Goal: Check status: Check status

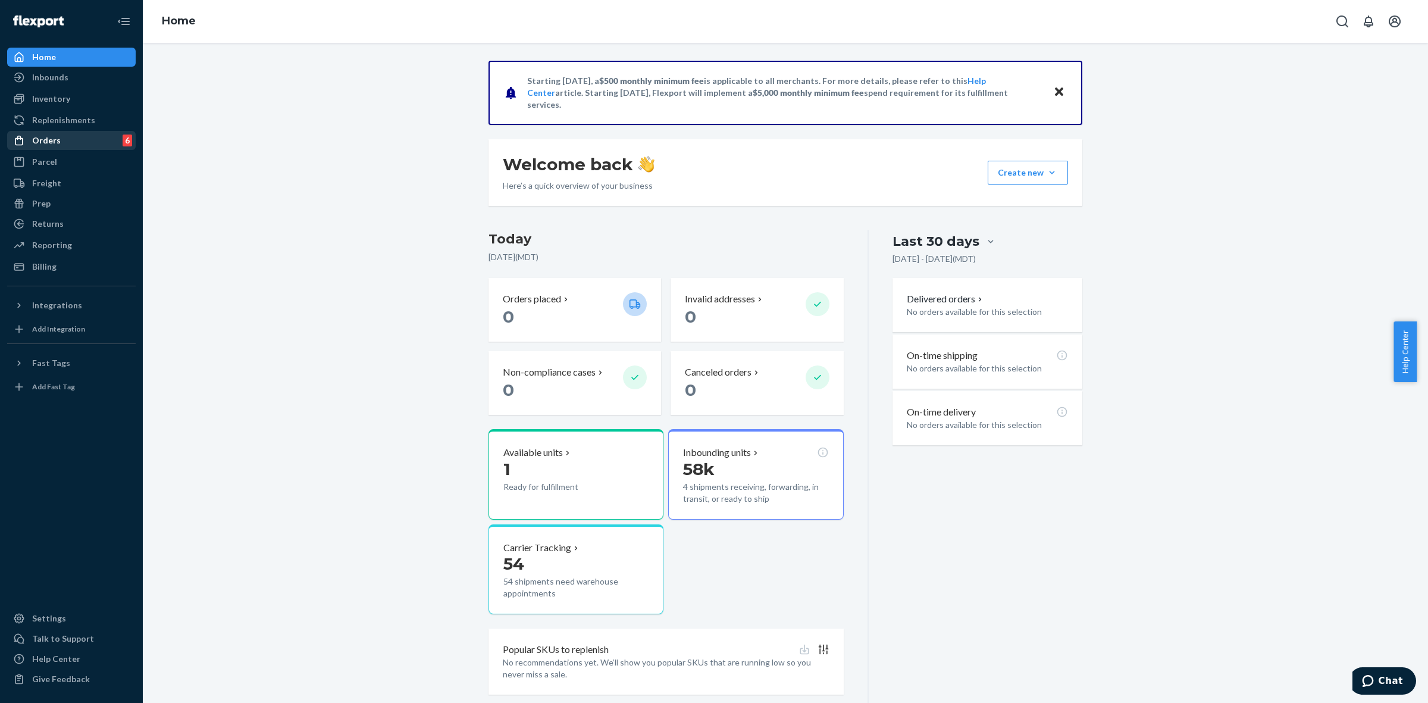
click at [65, 135] on div "Orders 6" at bounding box center [71, 140] width 126 height 17
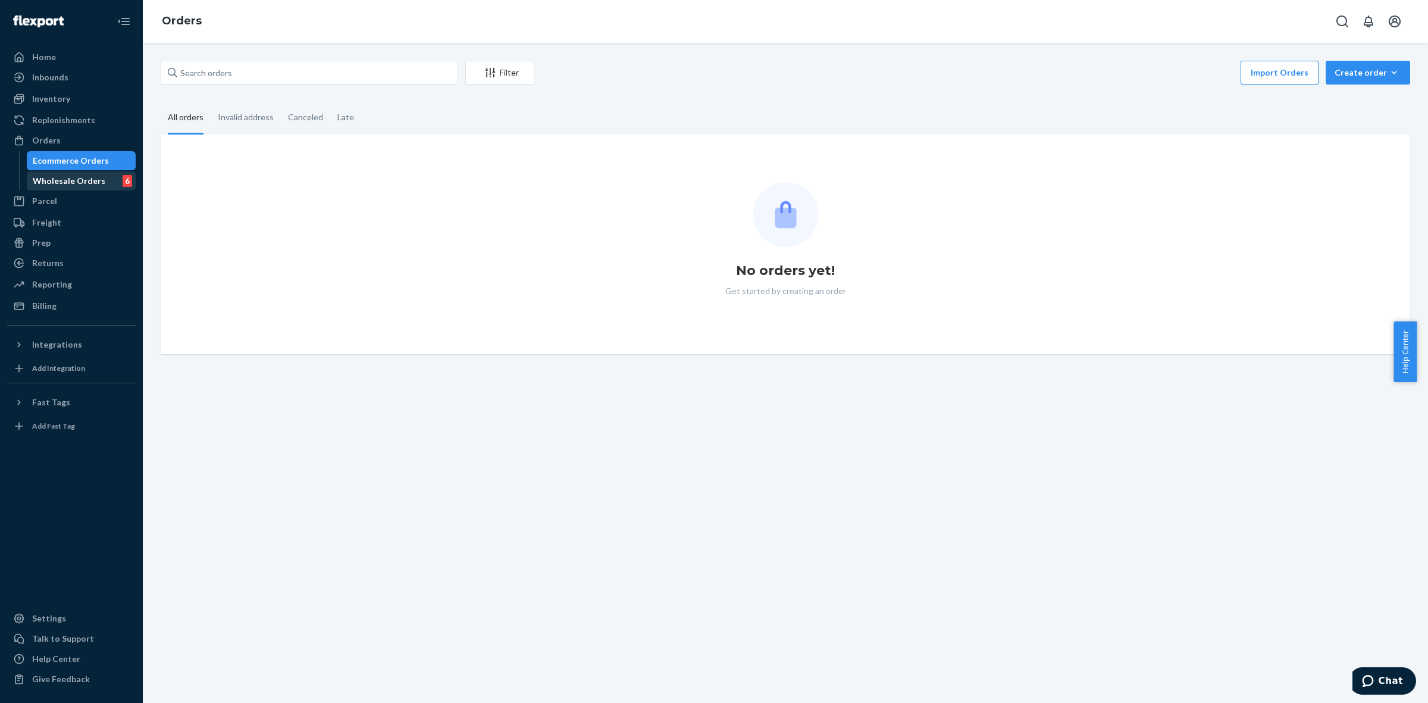
click at [64, 174] on div "Wholesale Orders 6" at bounding box center [81, 181] width 107 height 17
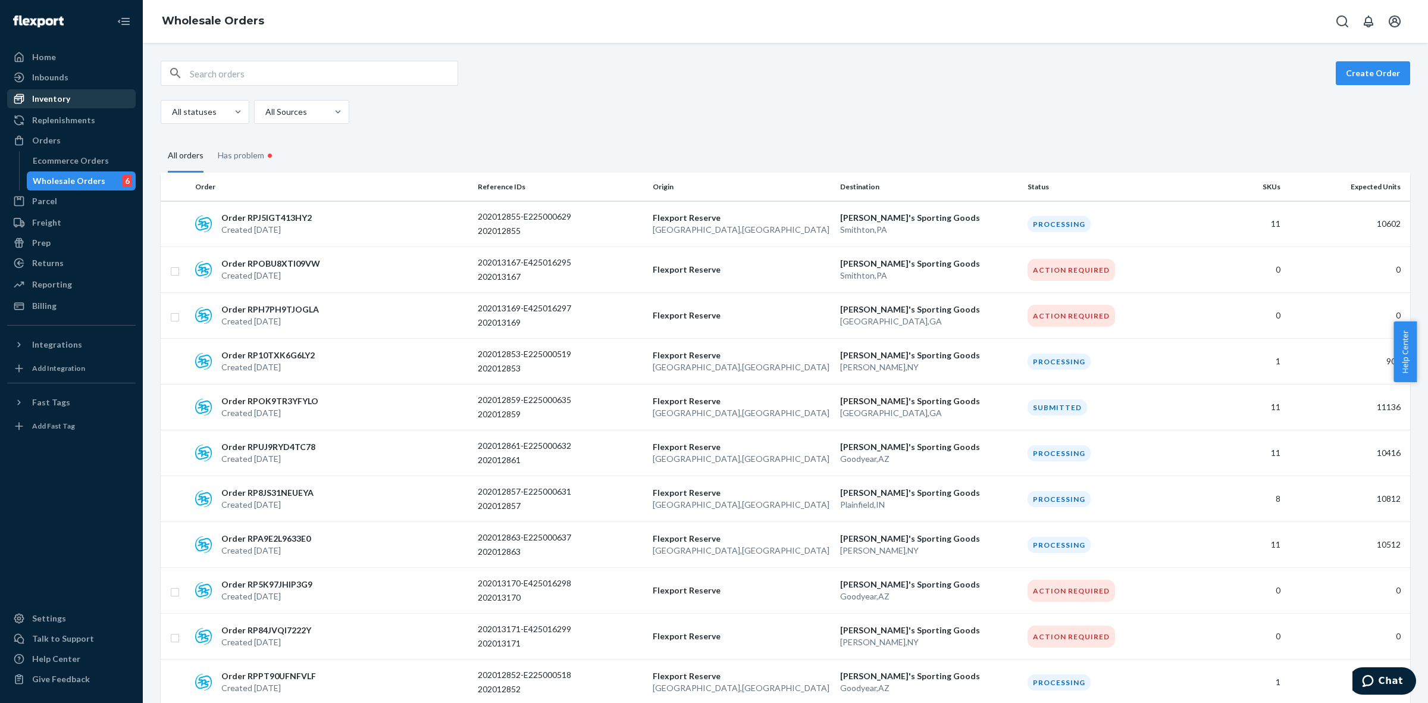
drag, startPoint x: 64, startPoint y: 93, endPoint x: 84, endPoint y: 93, distance: 19.6
click at [64, 93] on div "Inventory" at bounding box center [51, 99] width 38 height 12
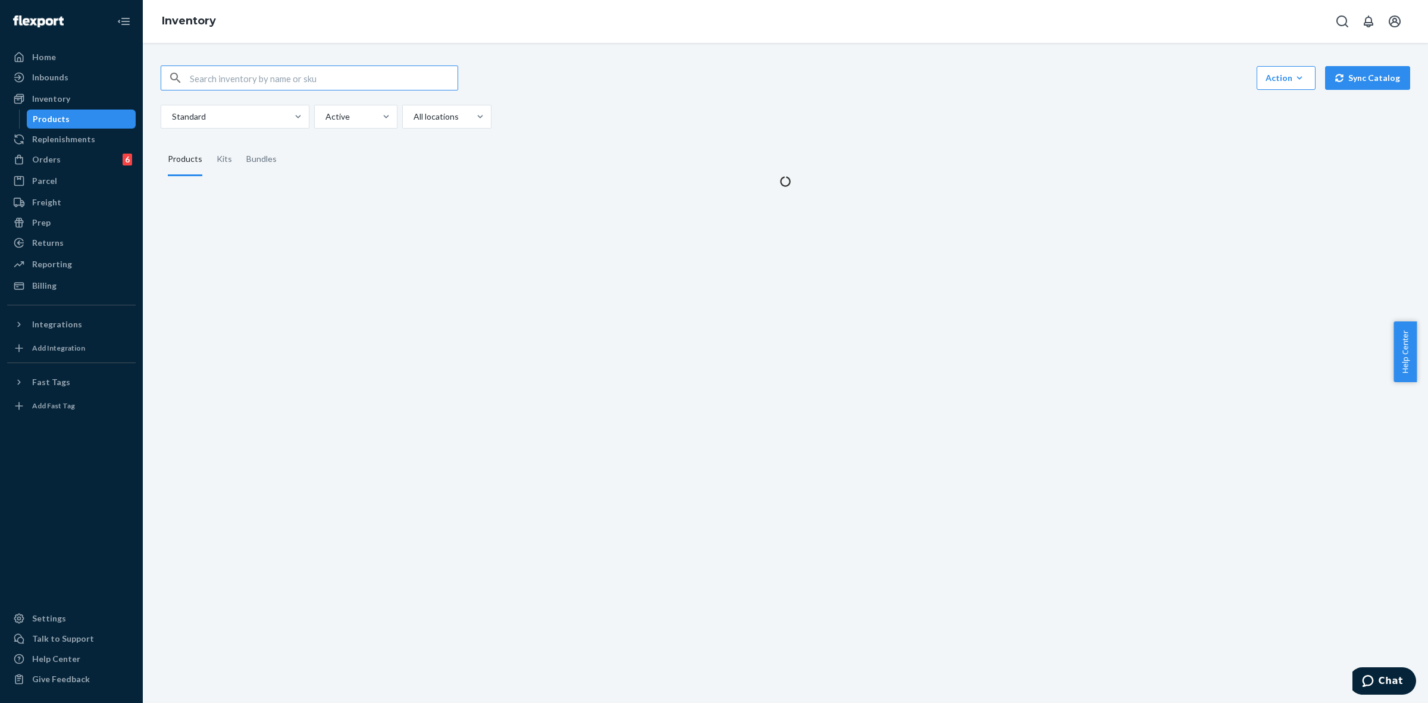
click at [228, 65] on div at bounding box center [310, 77] width 298 height 25
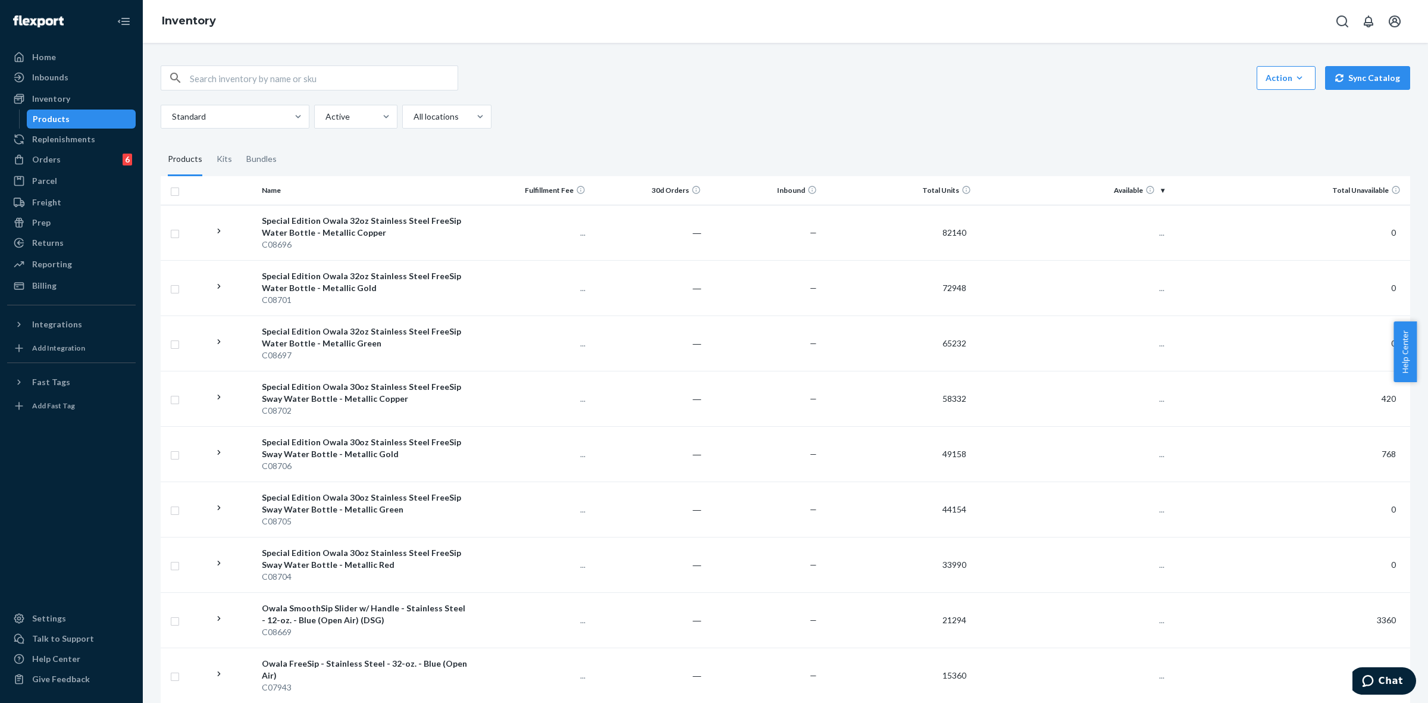
click at [229, 73] on input "text" at bounding box center [324, 78] width 268 height 24
paste input "C08105"
type input "C08105"
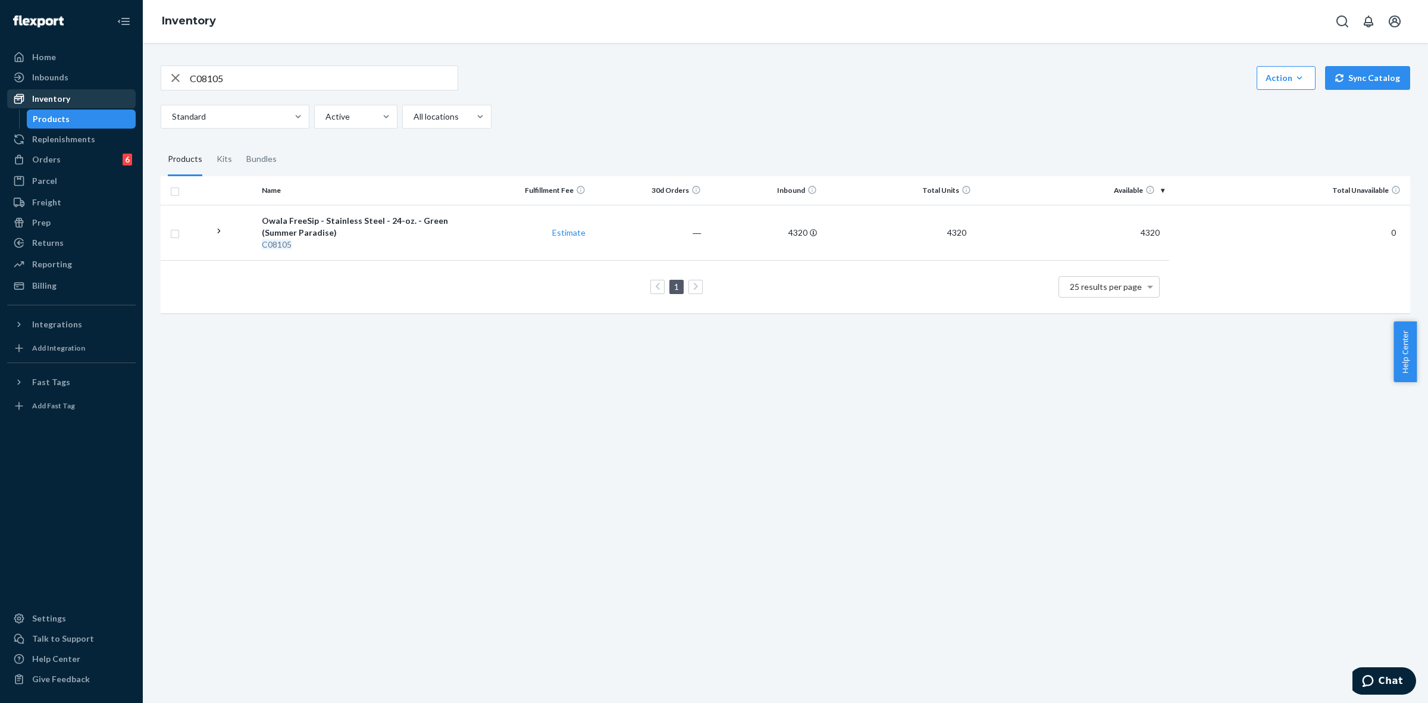
click at [76, 102] on div "Inventory" at bounding box center [71, 98] width 126 height 17
click at [67, 265] on div "Reporting" at bounding box center [52, 264] width 40 height 12
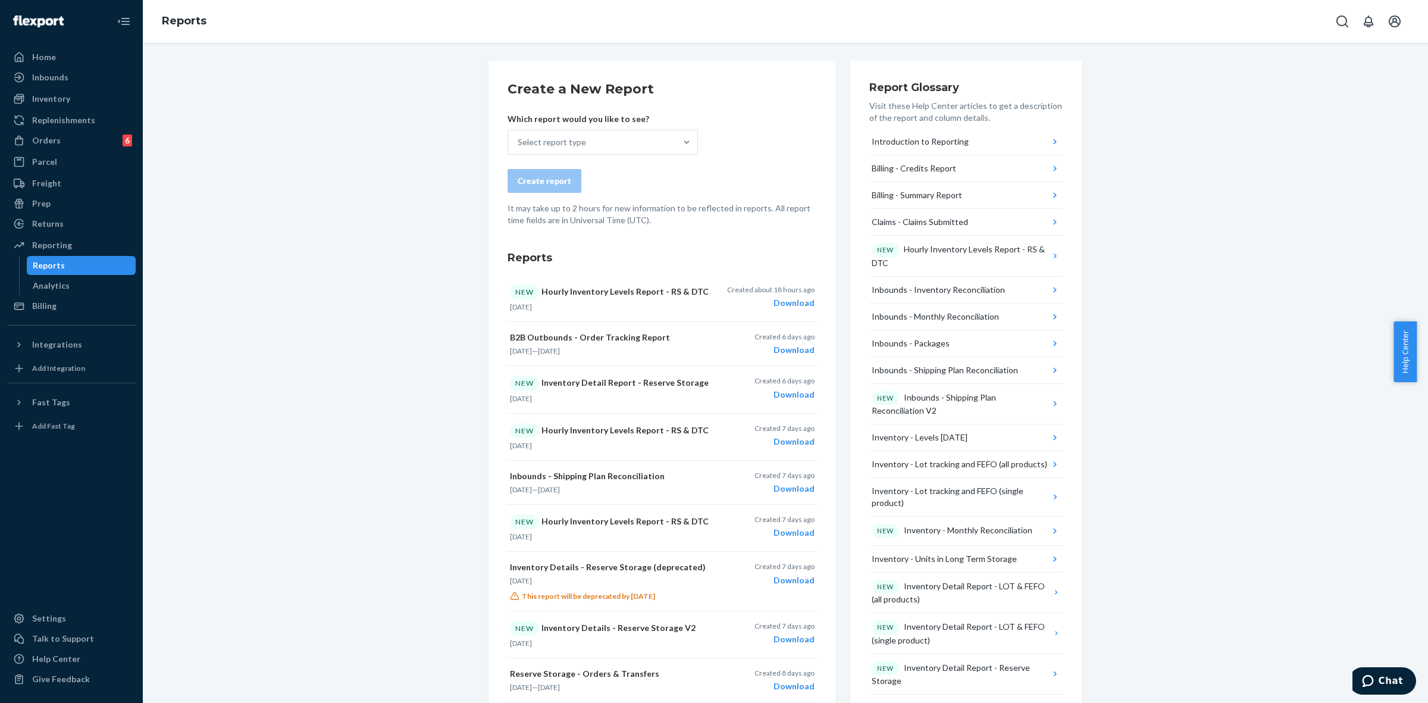
click at [543, 149] on div "Select report type" at bounding box center [592, 142] width 168 height 24
click at [519, 148] on input "Select report type" at bounding box center [518, 142] width 1 height 12
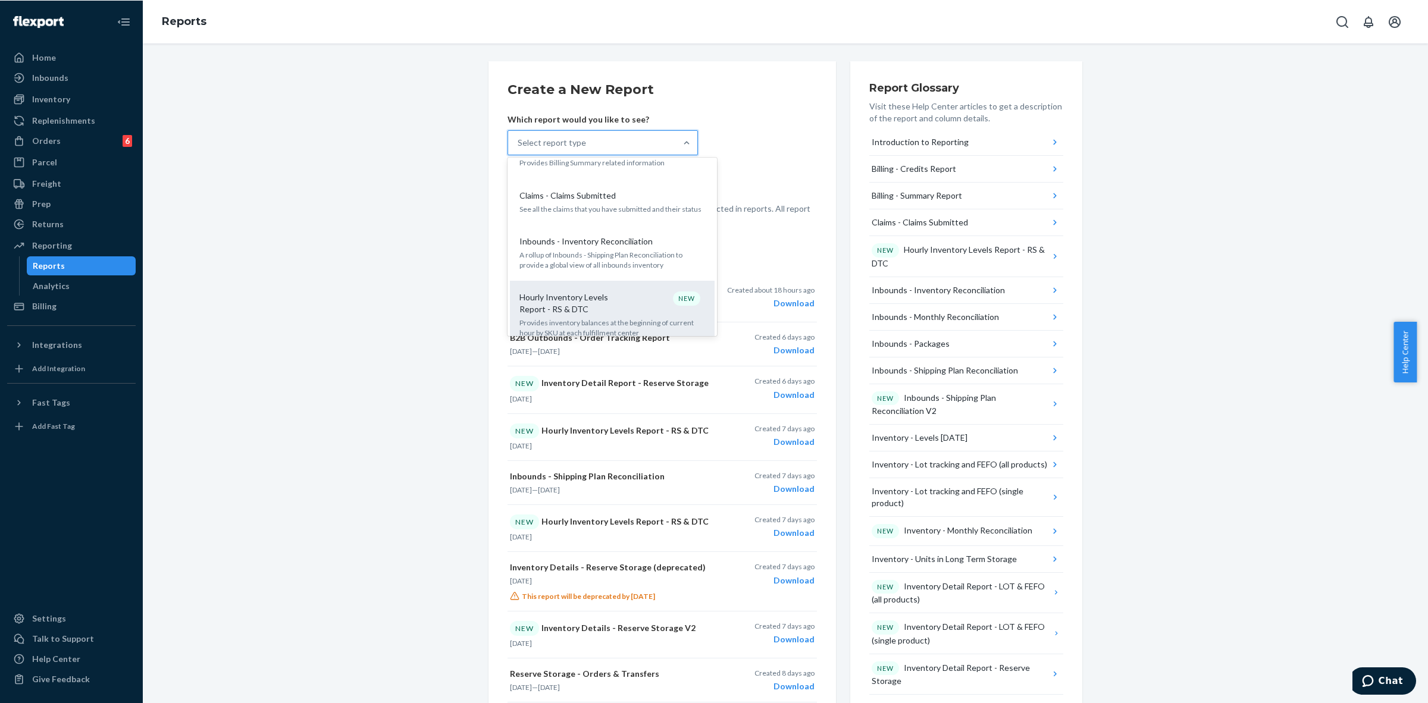
scroll to position [223, 0]
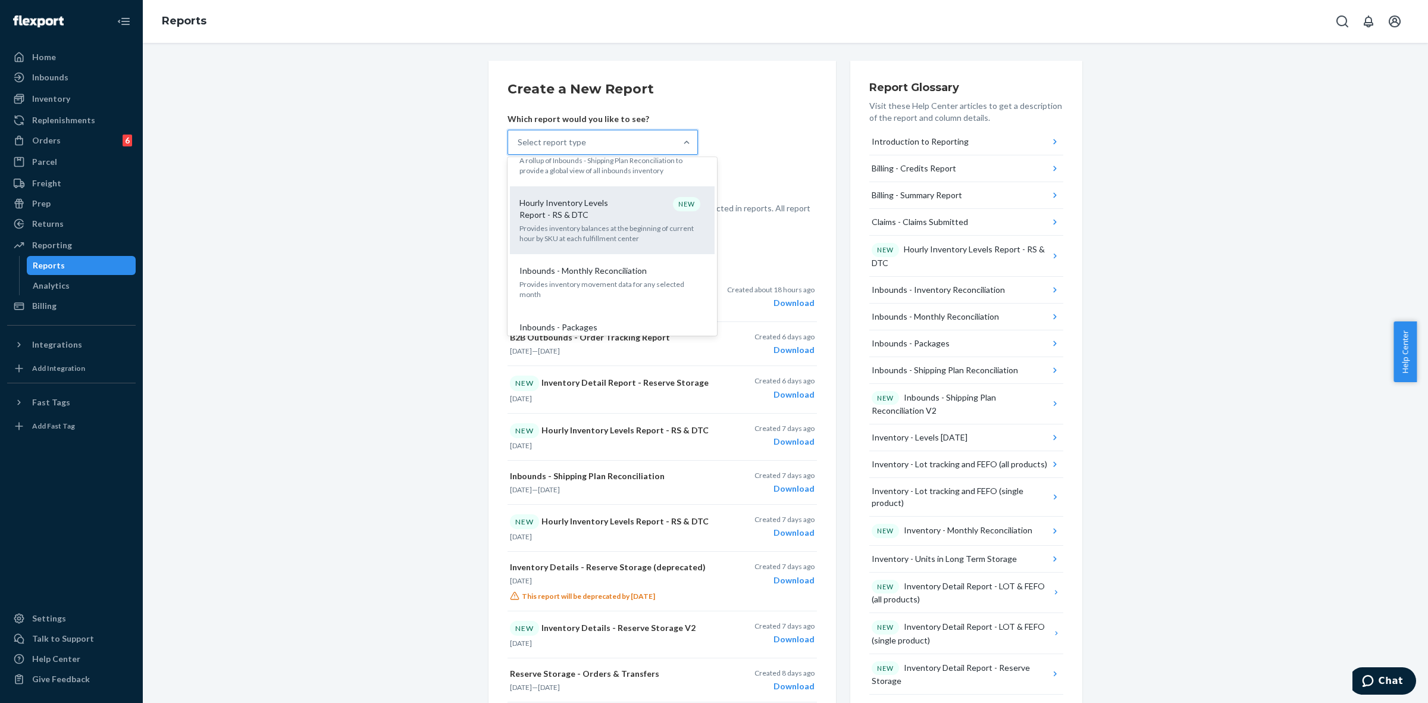
click at [564, 209] on p "Hourly Inventory Levels Report - RS & DTC" at bounding box center [577, 209] width 114 height 24
click at [519, 148] on input "option Hourly Inventory Levels Report - RS & DTC focused, 6 of 33. 33 results a…" at bounding box center [518, 142] width 1 height 12
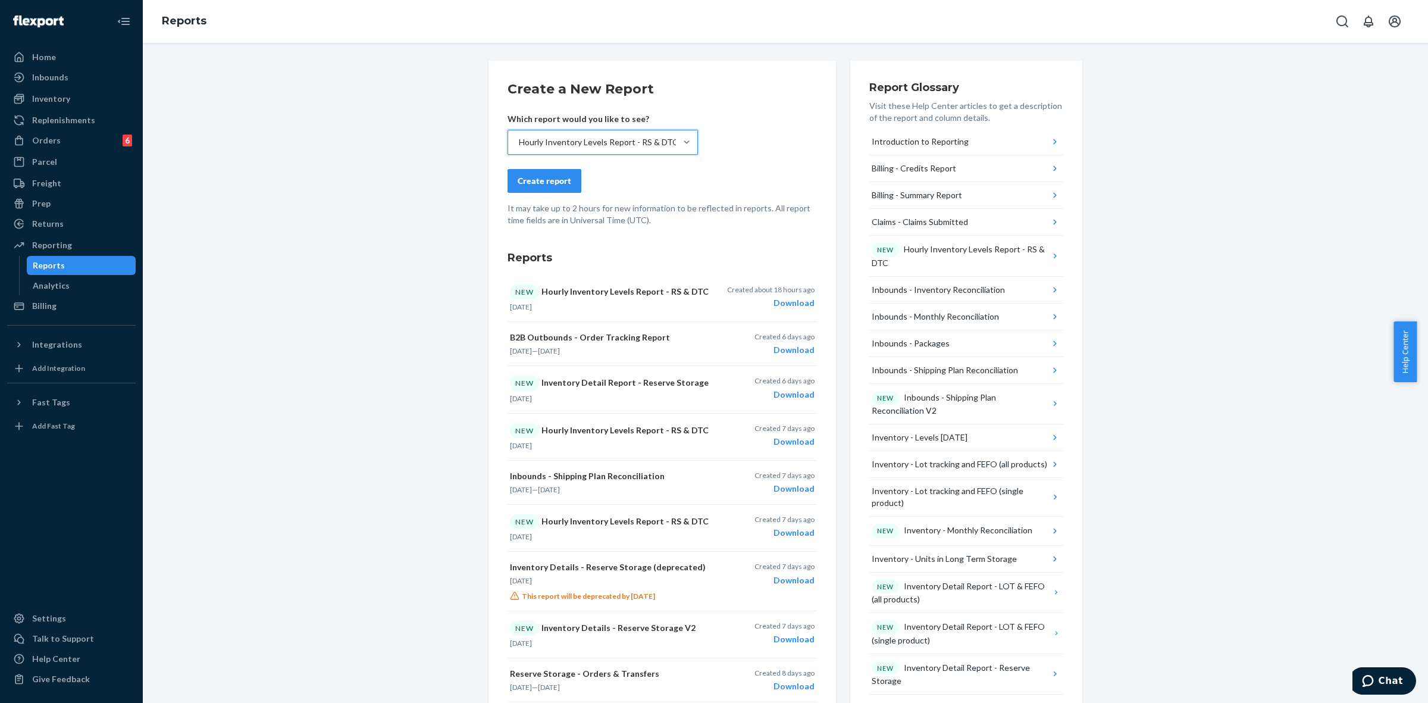
click at [558, 185] on div "Create report" at bounding box center [545, 181] width 54 height 12
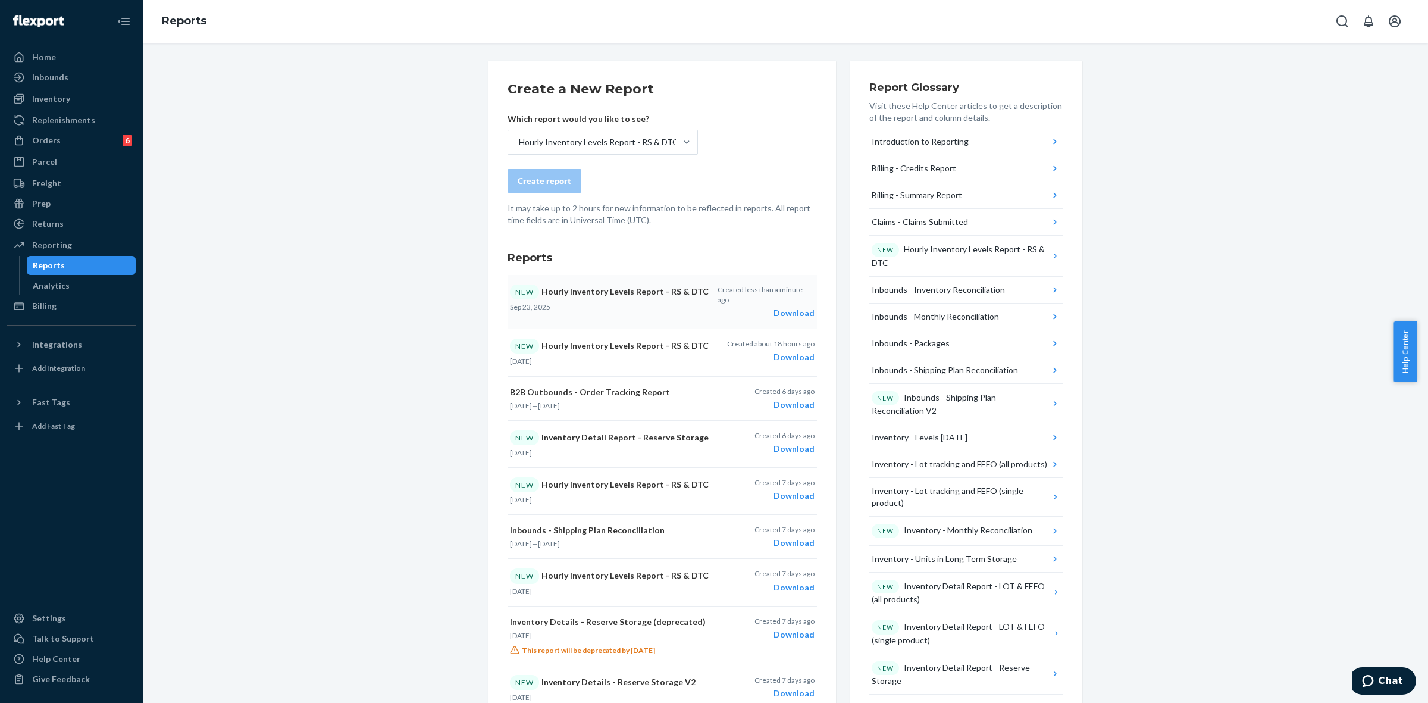
click at [781, 307] on div "Download" at bounding box center [766, 313] width 97 height 12
click at [66, 121] on div "Replenishments" at bounding box center [63, 120] width 63 height 12
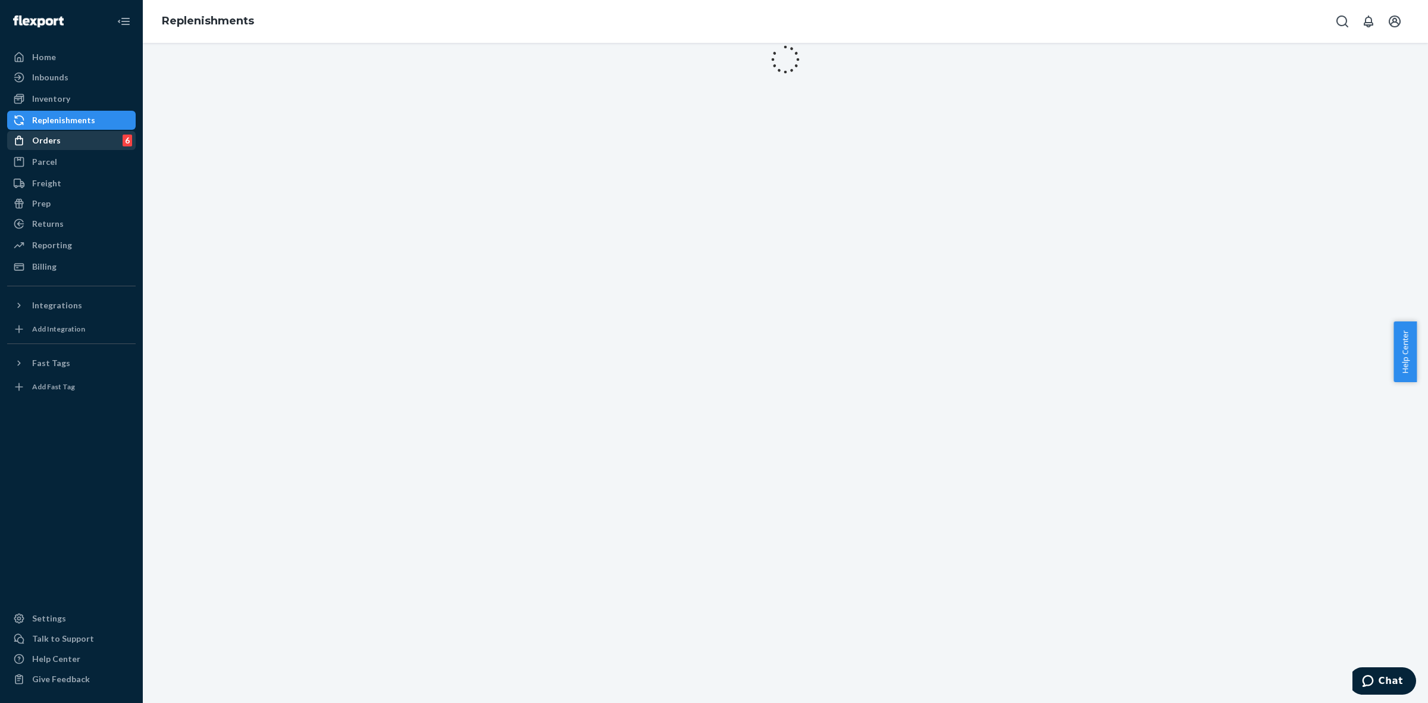
click at [69, 140] on div "Orders 6" at bounding box center [71, 140] width 126 height 17
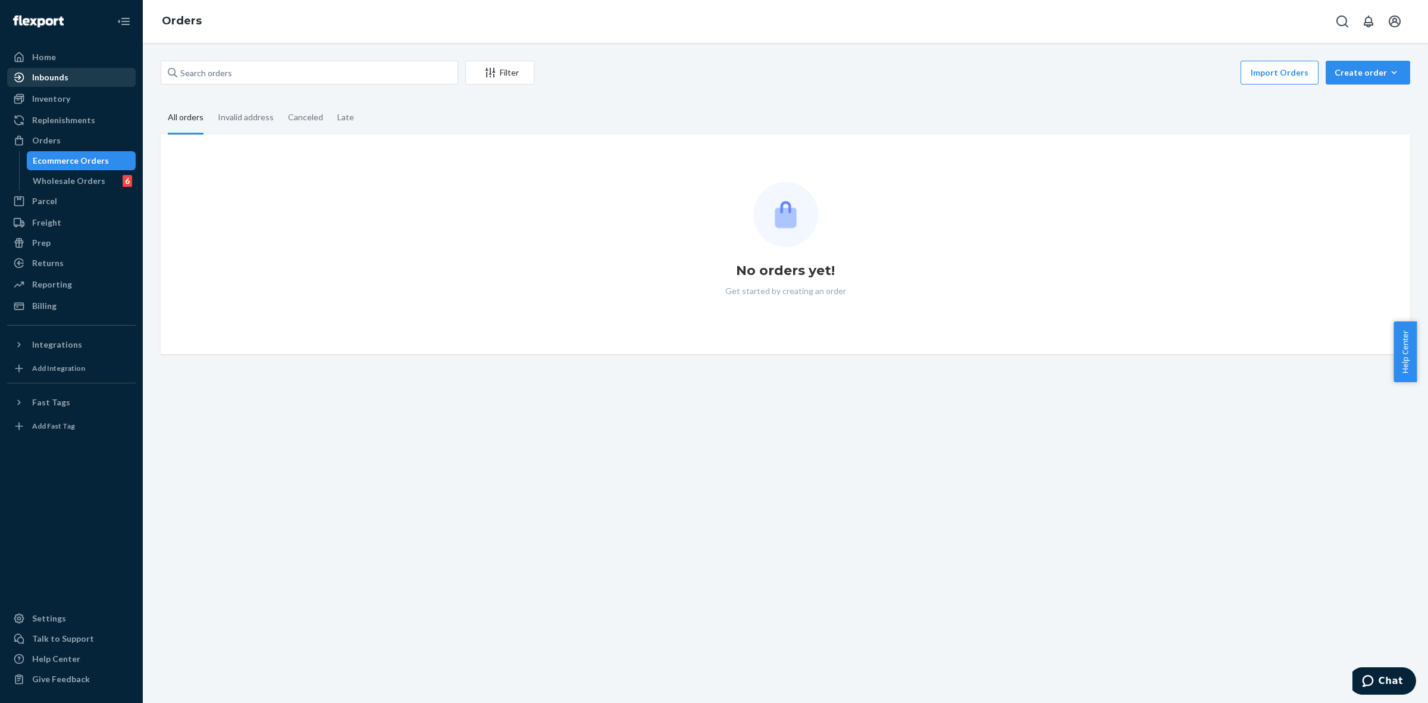
click at [67, 82] on div "Inbounds" at bounding box center [71, 77] width 126 height 17
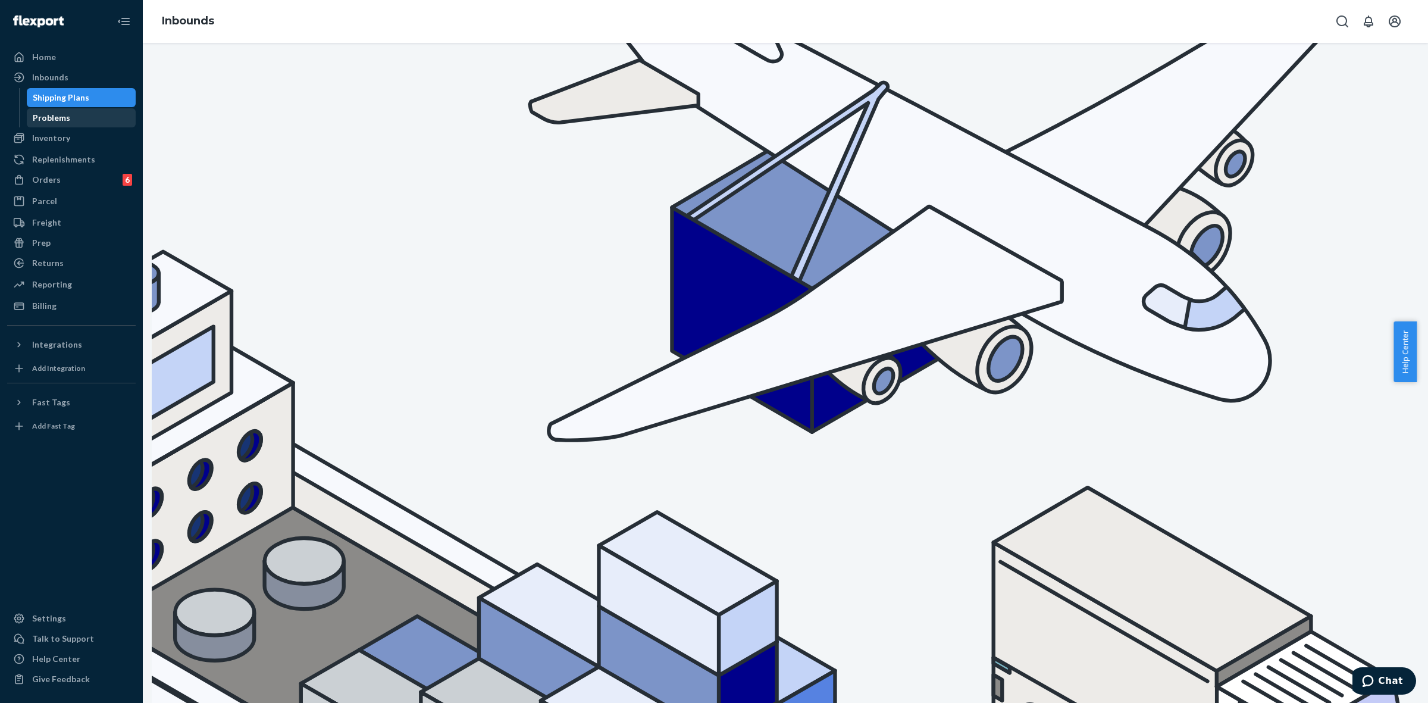
click at [57, 113] on div "Problems" at bounding box center [51, 118] width 37 height 12
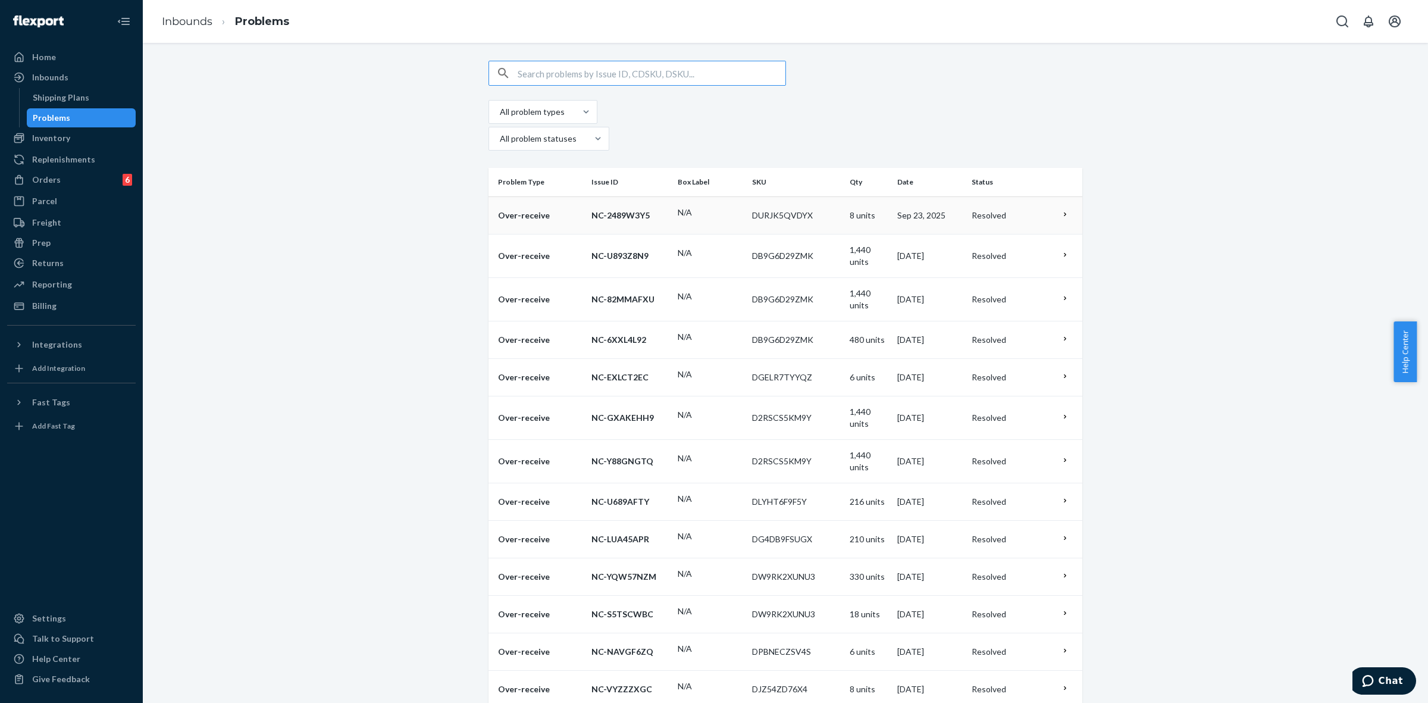
click at [673, 196] on td "NC-2489W3Y5" at bounding box center [630, 214] width 86 height 37
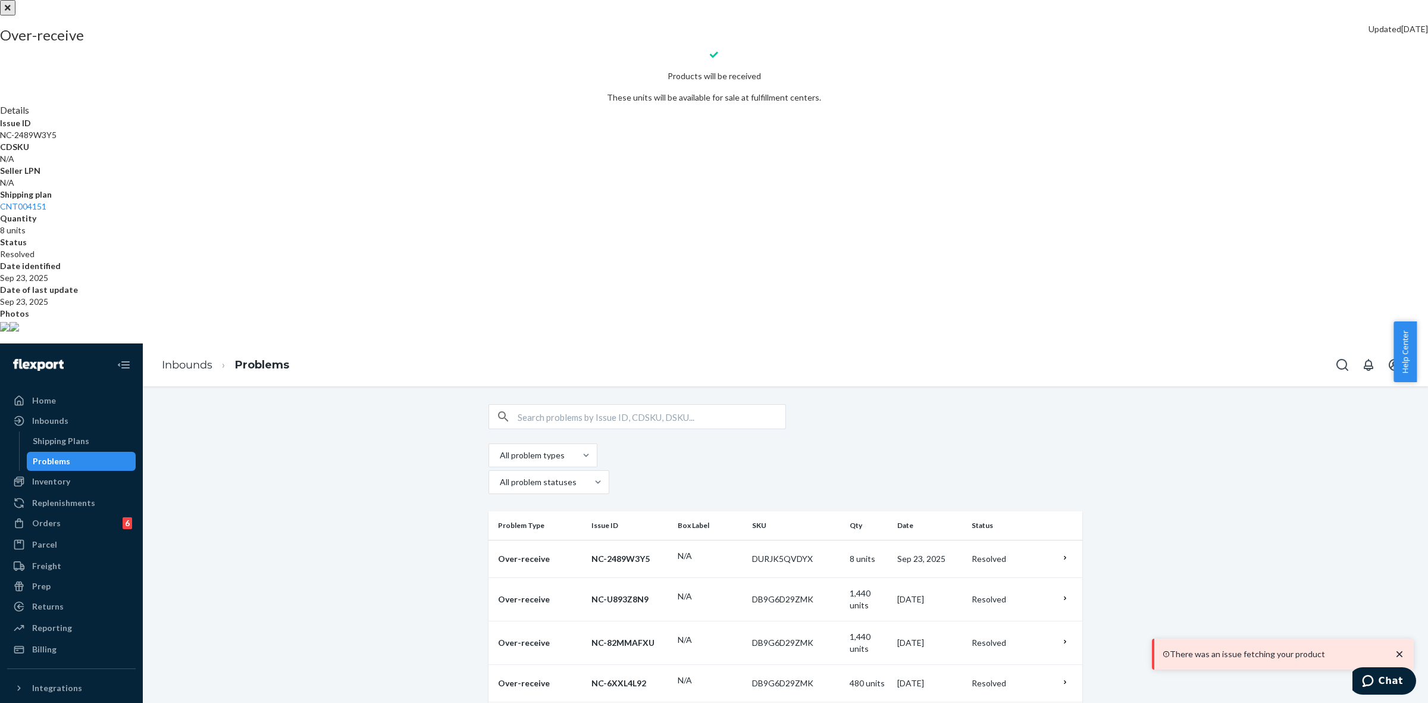
click at [10, 331] on img at bounding box center [5, 327] width 10 height 10
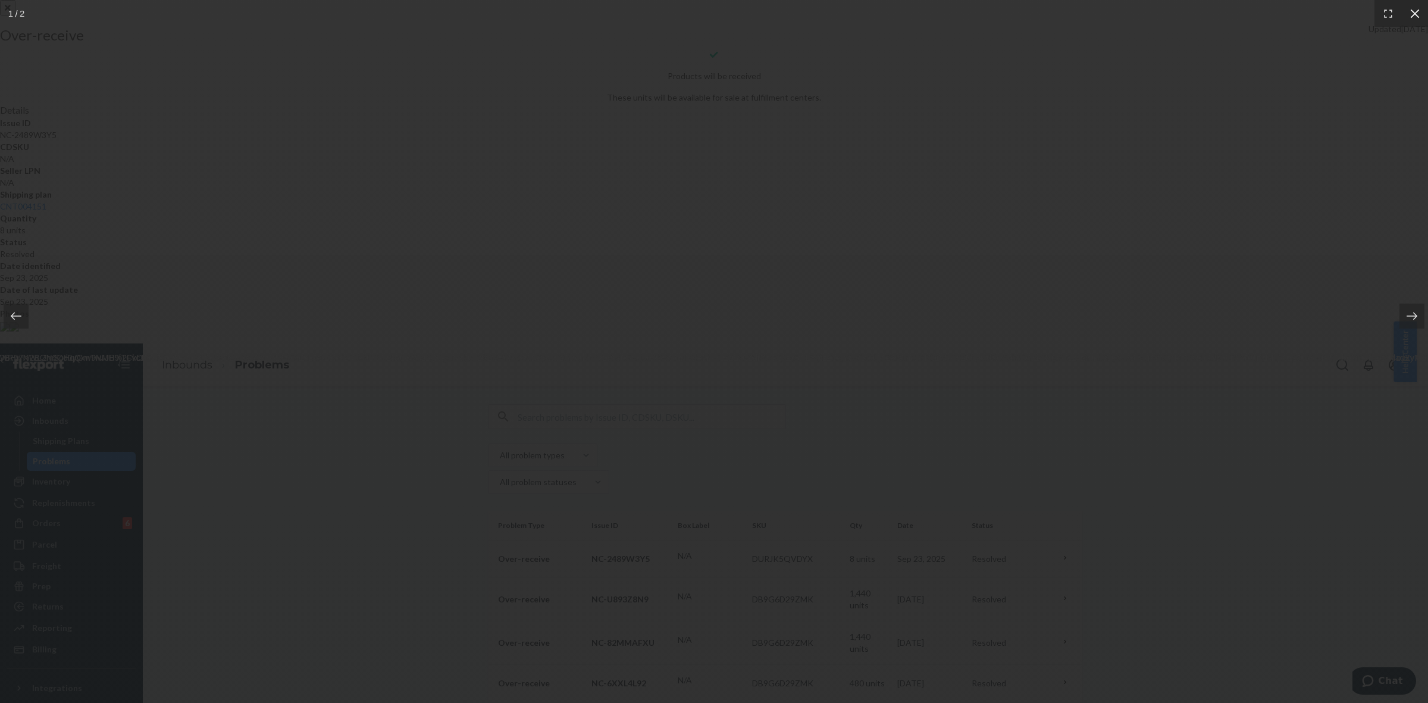
click at [1416, 4] on div at bounding box center [1414, 13] width 27 height 27
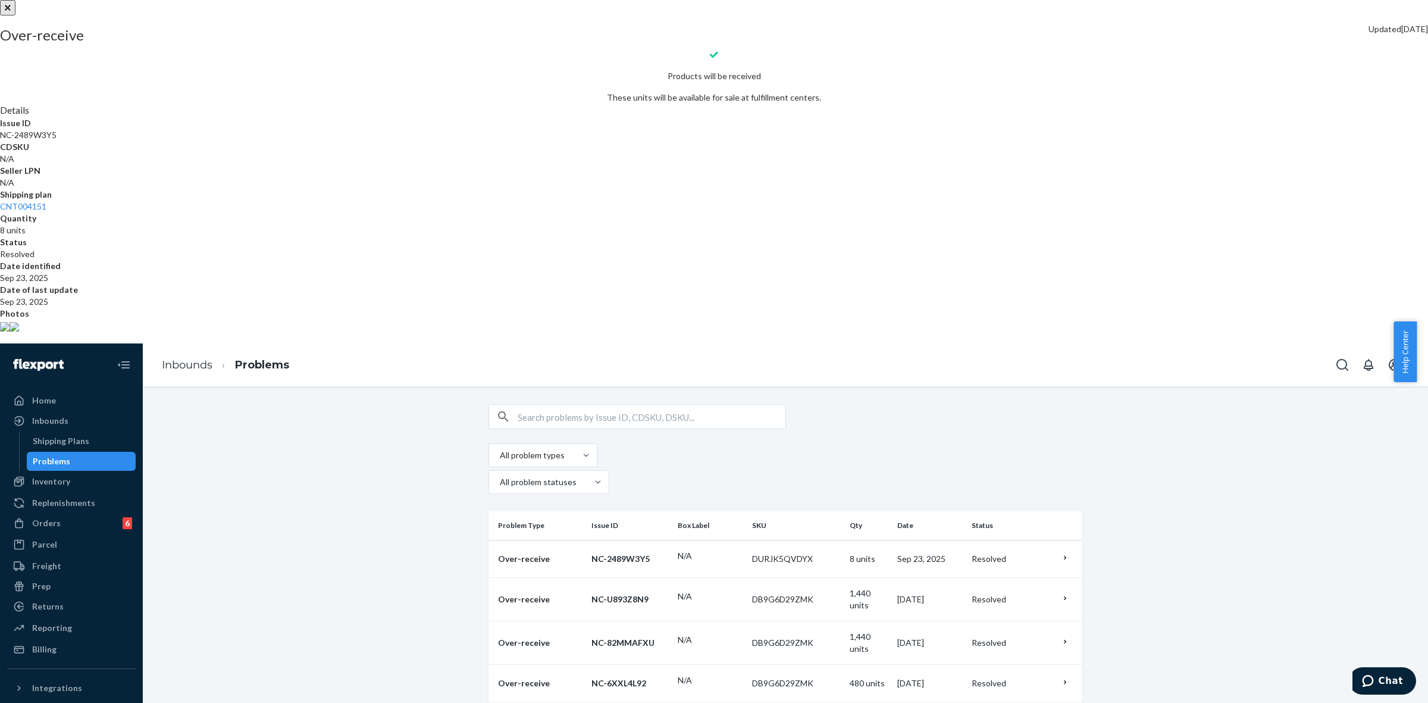
click at [881, 0] on div at bounding box center [714, 0] width 1428 height 0
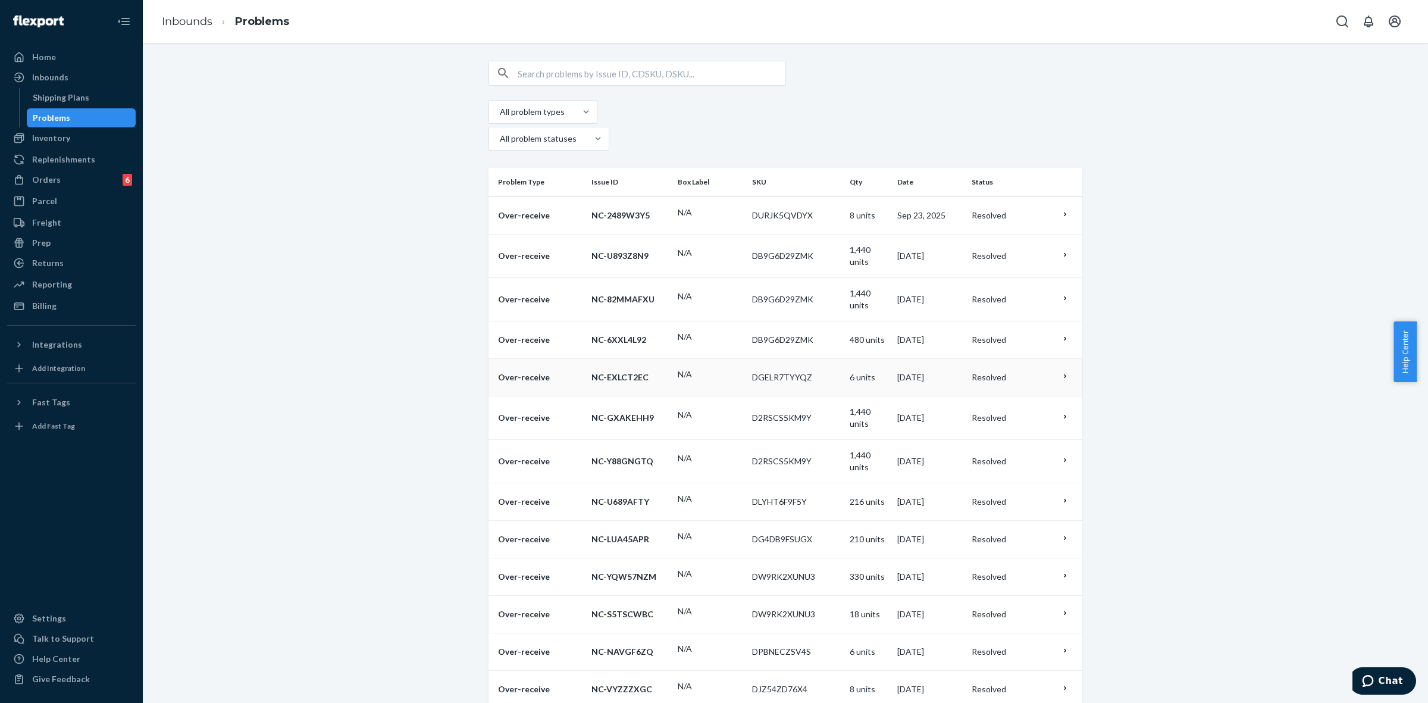
click at [845, 358] on td "6 units" at bounding box center [869, 376] width 48 height 37
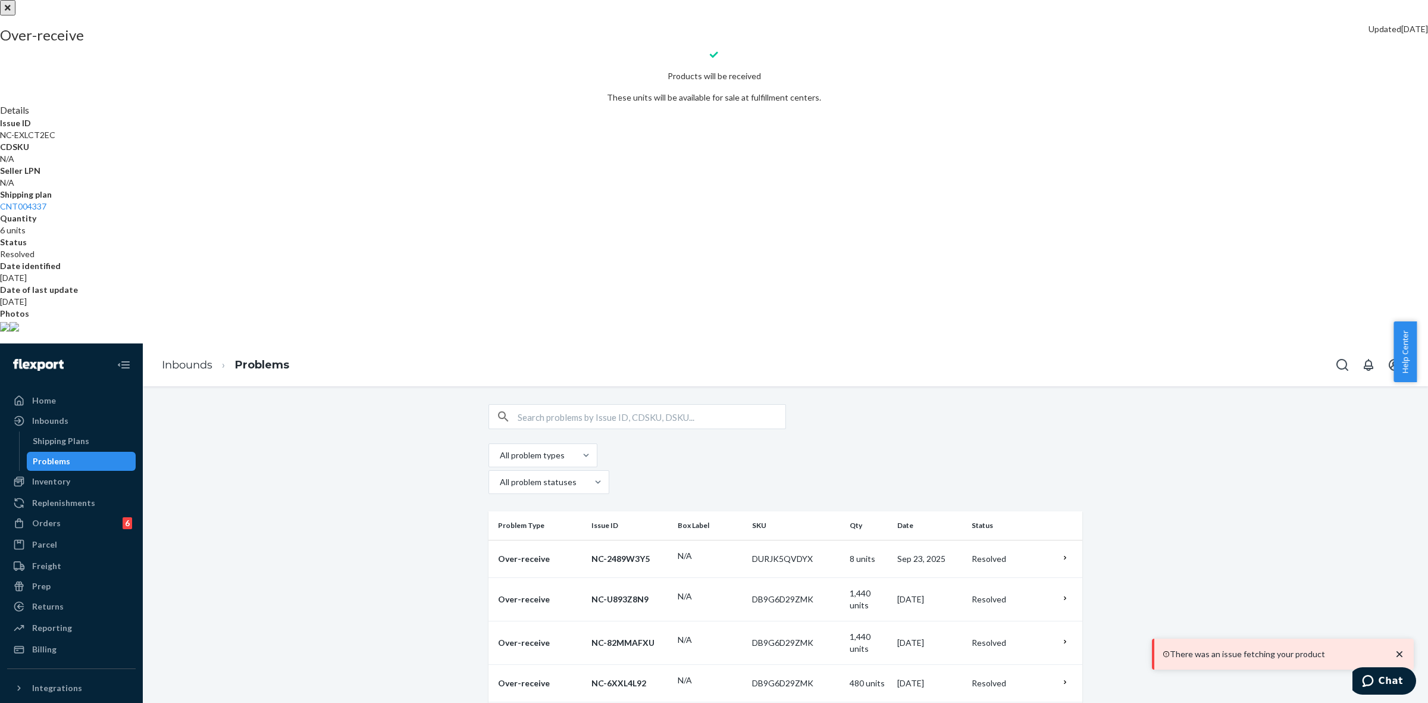
click at [10, 331] on img at bounding box center [5, 327] width 10 height 10
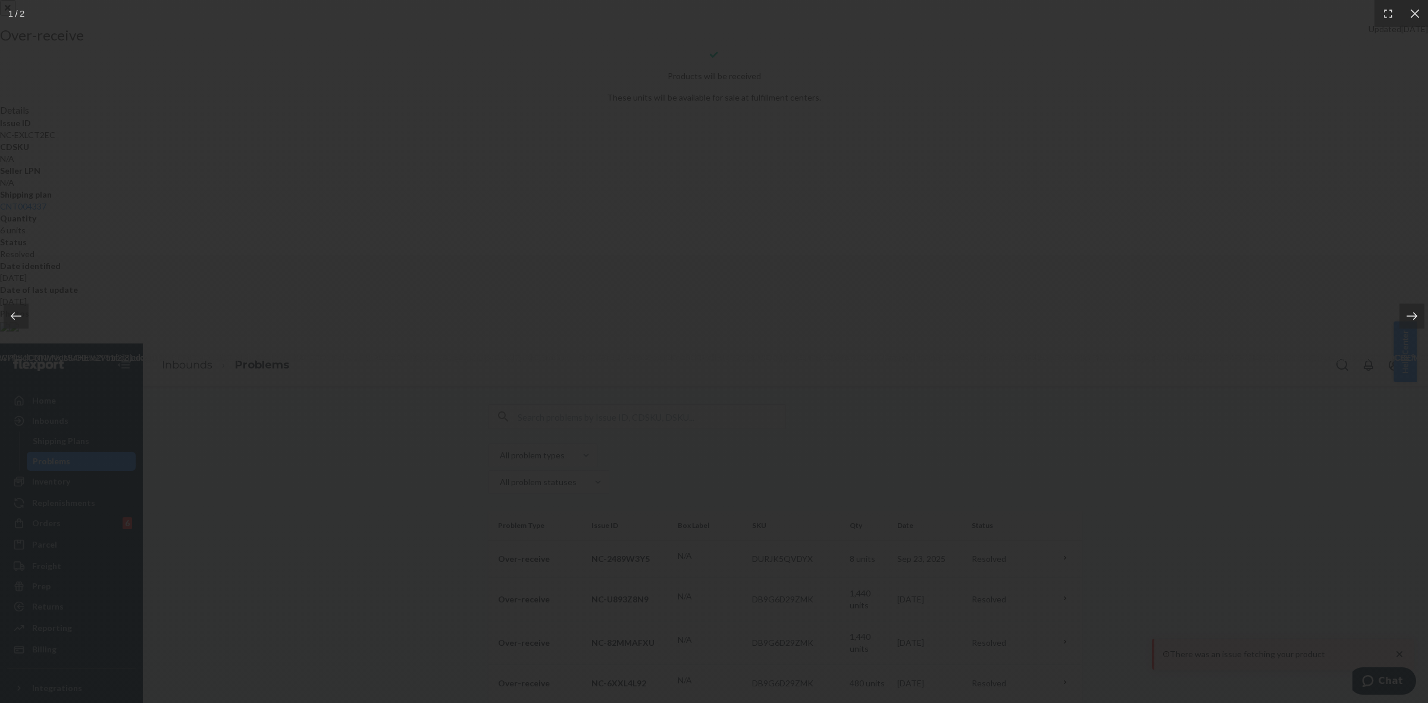
click at [1412, 321] on icon at bounding box center [1412, 316] width 12 height 12
click at [1409, 18] on icon at bounding box center [1415, 14] width 12 height 12
